Goal: Task Accomplishment & Management: Manage account settings

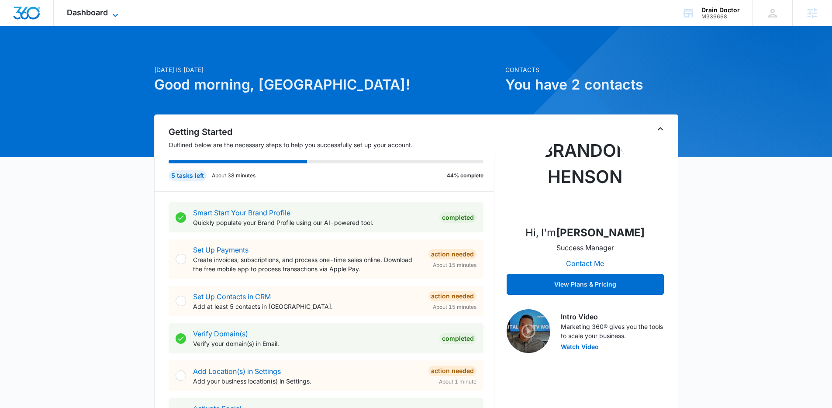
click at [99, 11] on span "Dashboard" at bounding box center [87, 12] width 41 height 9
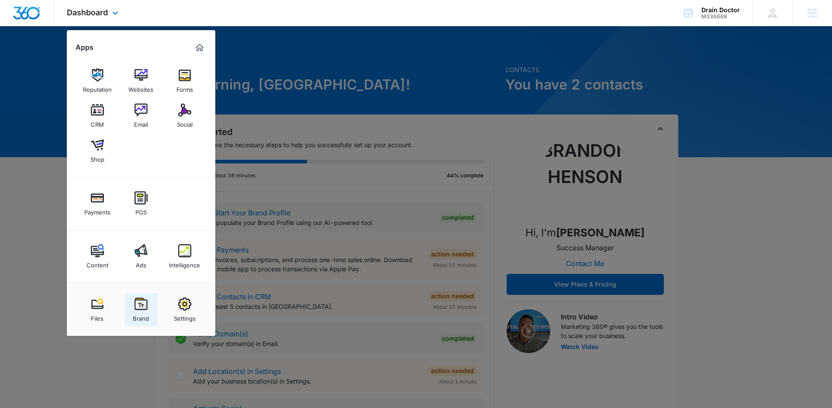
click at [152, 302] on link "Brand" at bounding box center [141, 309] width 33 height 33
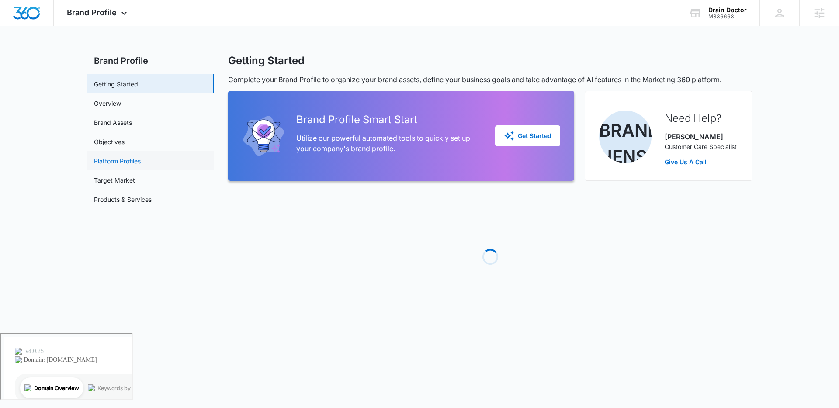
click at [137, 159] on link "Platform Profiles" at bounding box center [117, 160] width 47 height 9
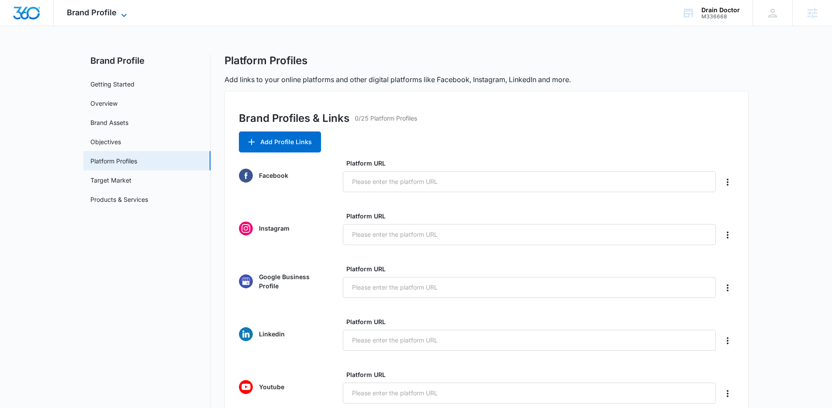
click at [93, 15] on span "Brand Profile" at bounding box center [92, 12] width 50 height 9
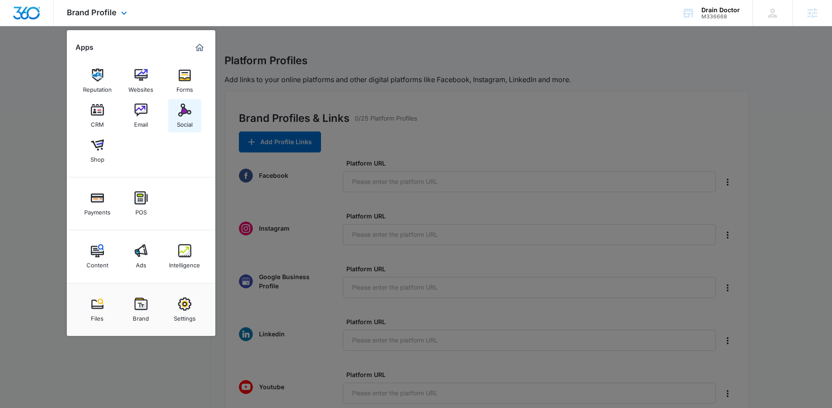
click at [180, 119] on div "Social" at bounding box center [185, 122] width 16 height 11
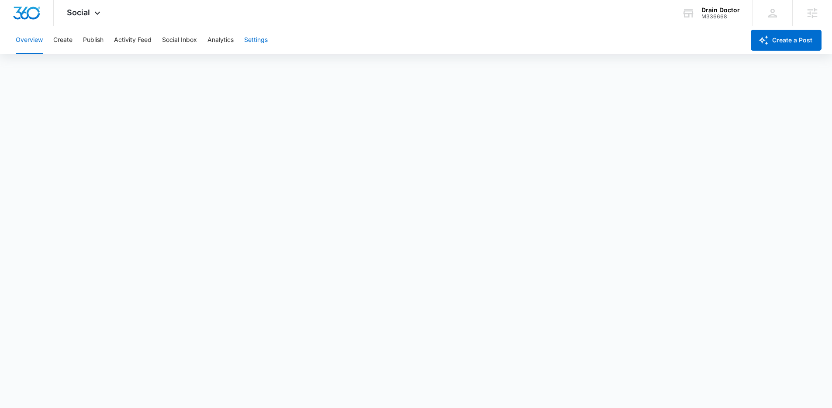
click at [258, 41] on button "Settings" at bounding box center [256, 40] width 24 height 28
